Goal: Transaction & Acquisition: Download file/media

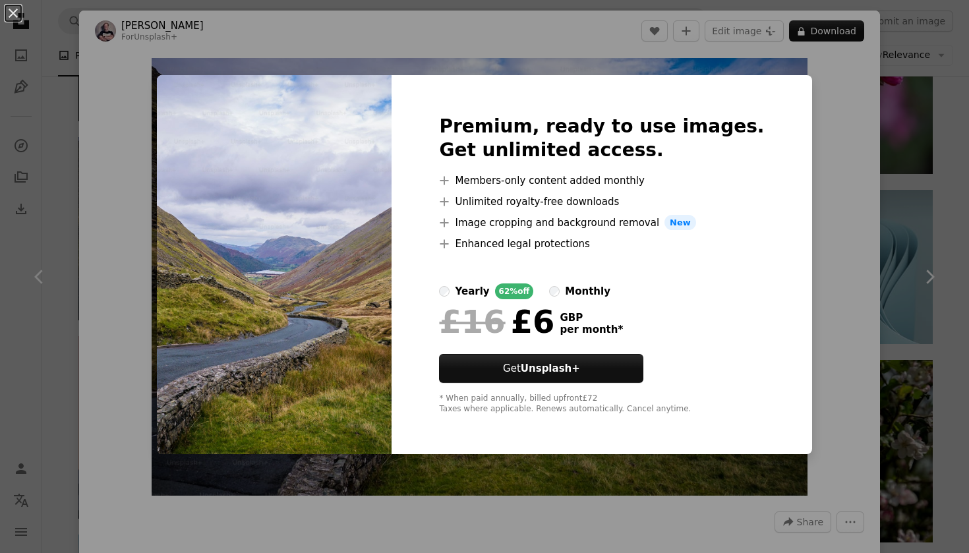
scroll to position [0, 1760]
click at [813, 142] on div "An X shape Premium, ready to use images. Get unlimited access. A plus sign Memb…" at bounding box center [484, 276] width 969 height 553
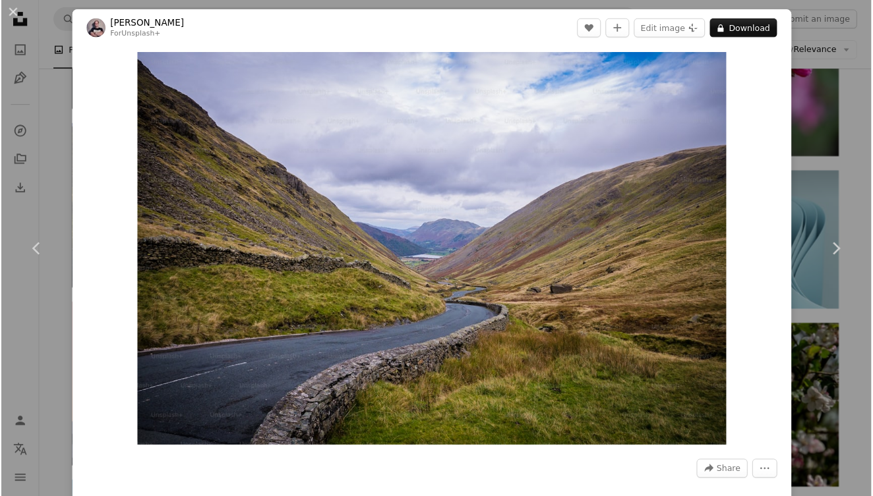
scroll to position [60129, 0]
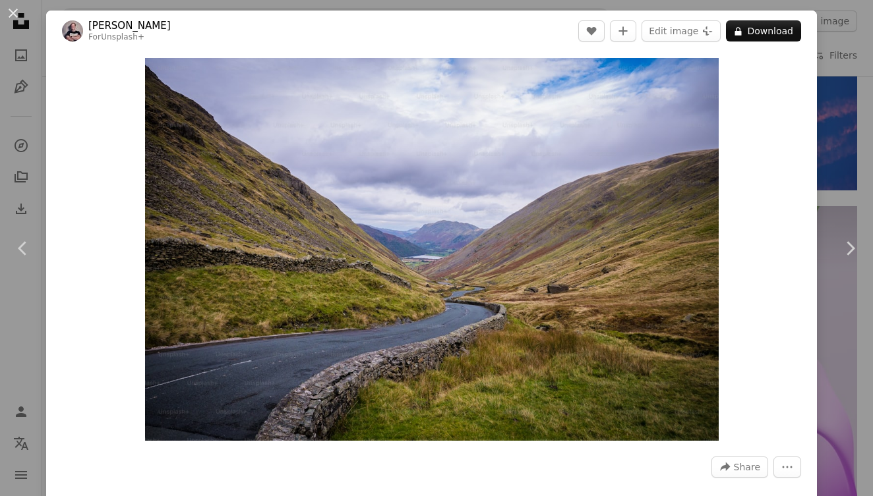
click at [849, 114] on div "An X shape Chevron left Chevron right [PERSON_NAME] For Unsplash+ A heart A plu…" at bounding box center [436, 248] width 873 height 496
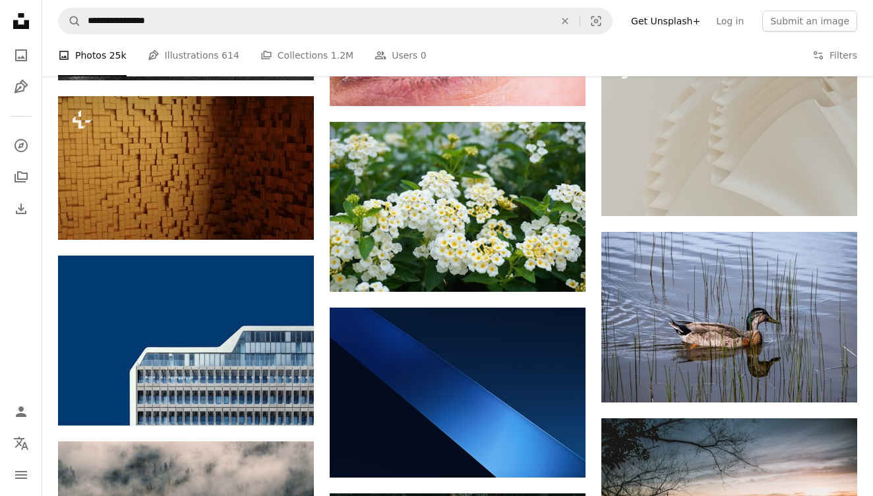
scroll to position [65071, 0]
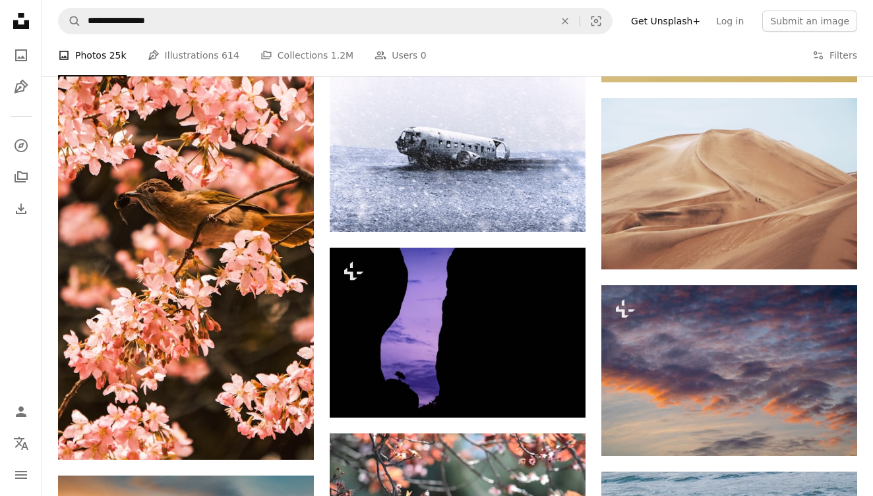
scroll to position [68340, 0]
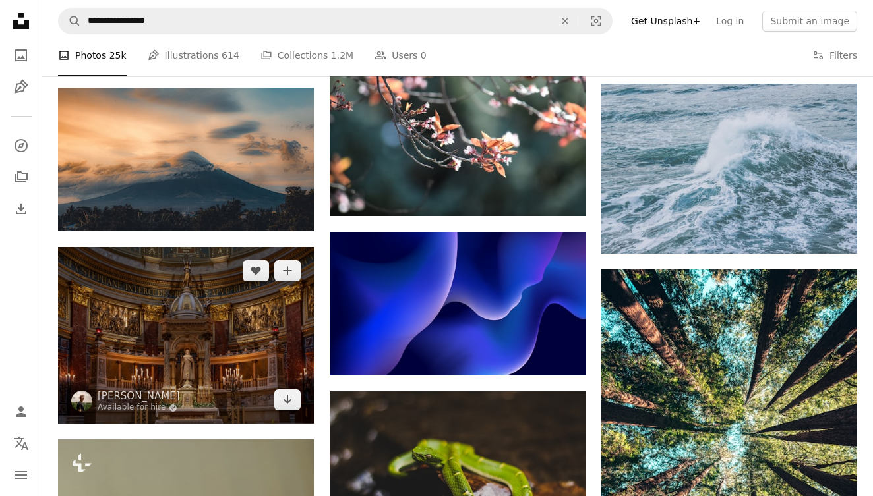
click at [185, 335] on img at bounding box center [186, 335] width 256 height 177
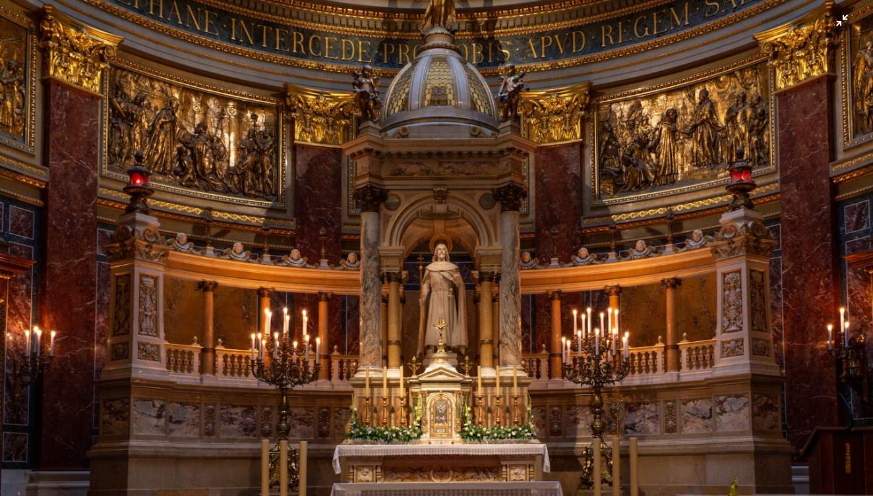
scroll to position [107, 0]
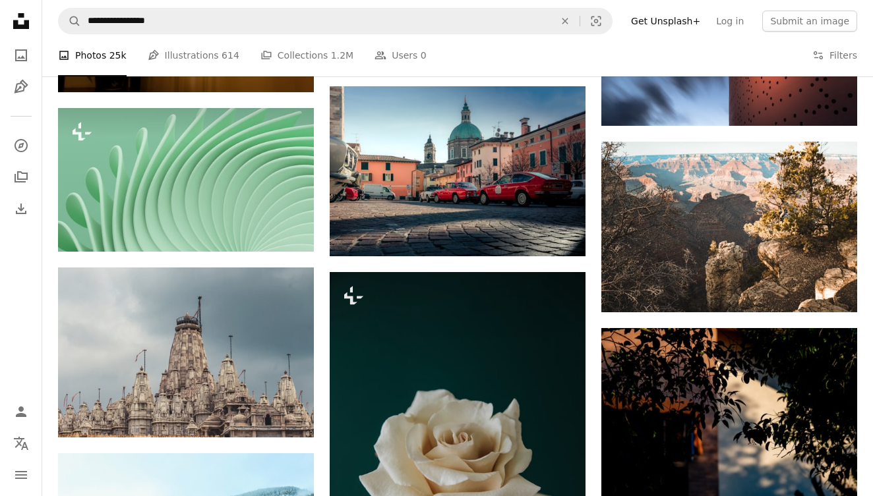
scroll to position [70872, 0]
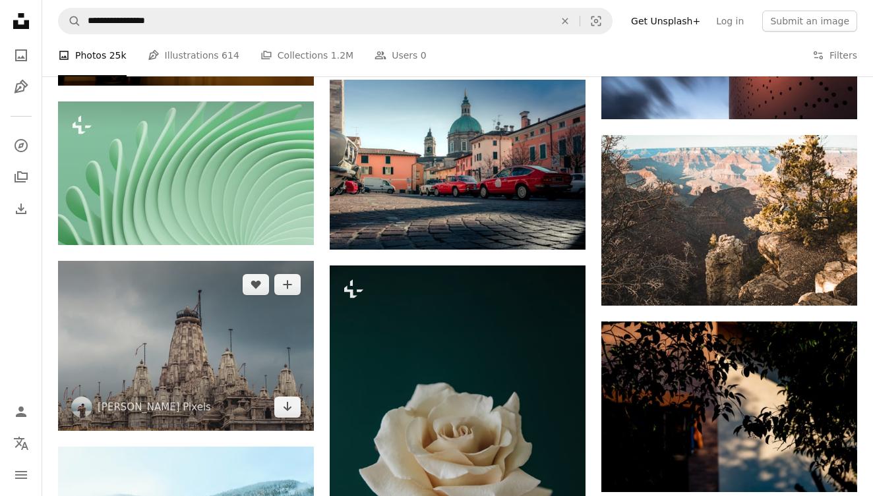
click at [229, 307] on img at bounding box center [186, 346] width 256 height 170
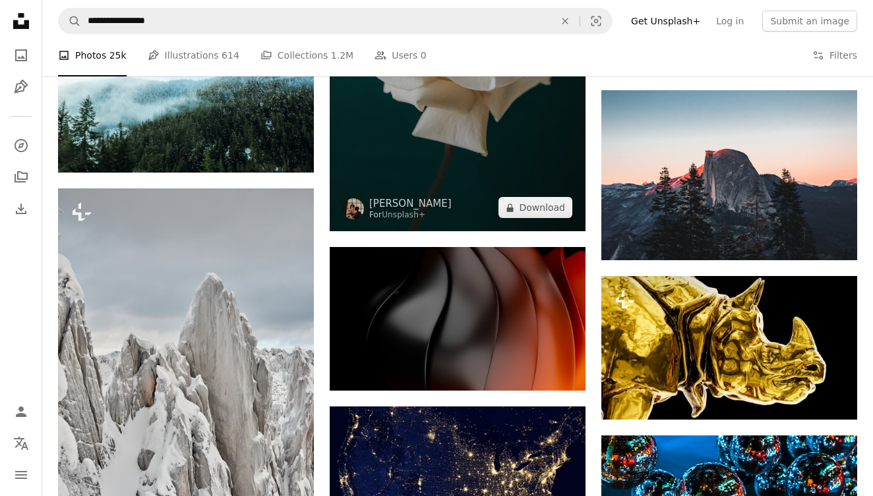
scroll to position [71623, 0]
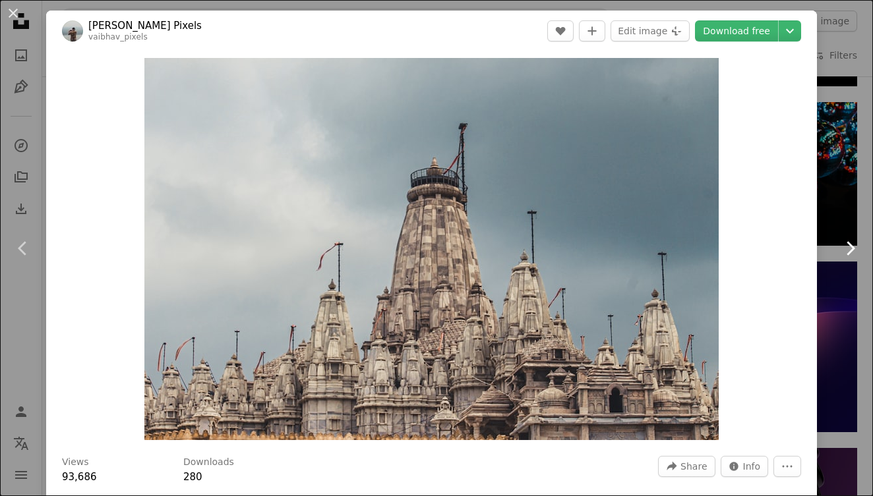
click at [845, 304] on link "Chevron right" at bounding box center [849, 248] width 46 height 127
